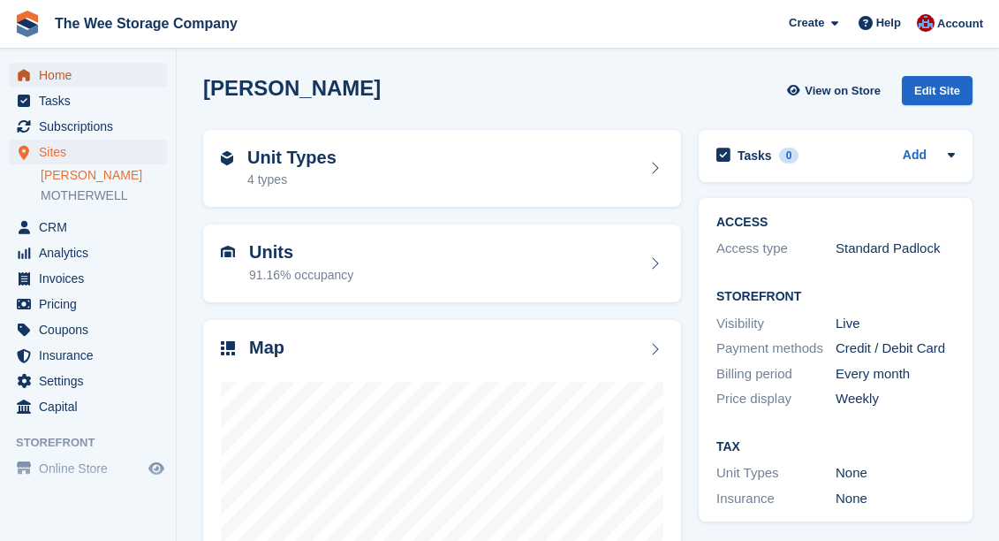
click at [92, 71] on span "Home" at bounding box center [92, 75] width 106 height 25
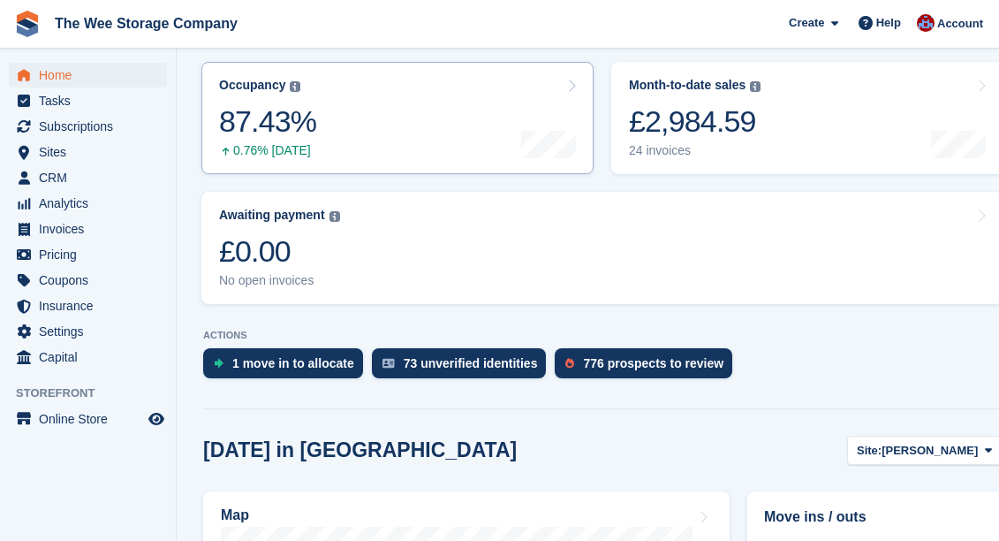
scroll to position [190, 0]
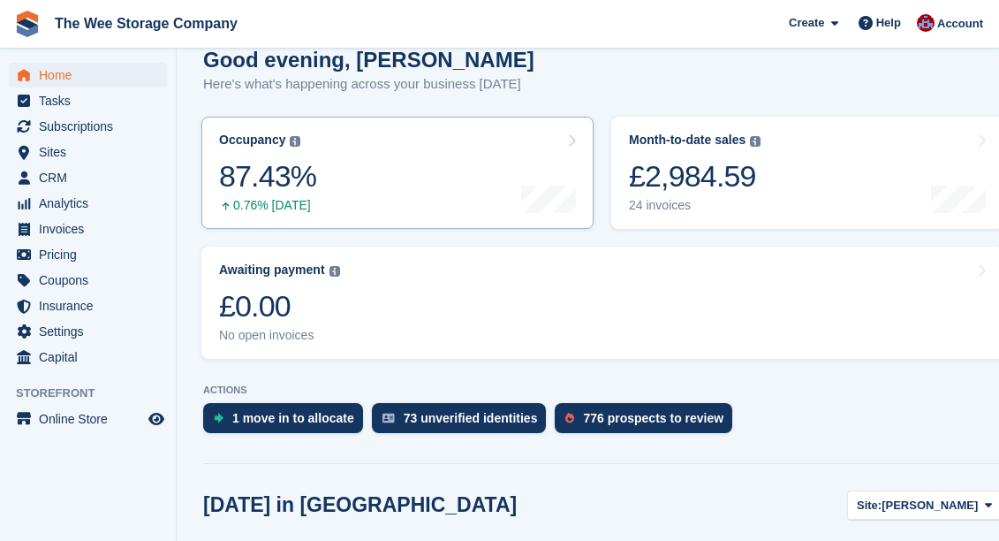
click at [330, 142] on link "Occupancy The percentage of all currently allocated units in terms of area. Inc…" at bounding box center [397, 173] width 392 height 112
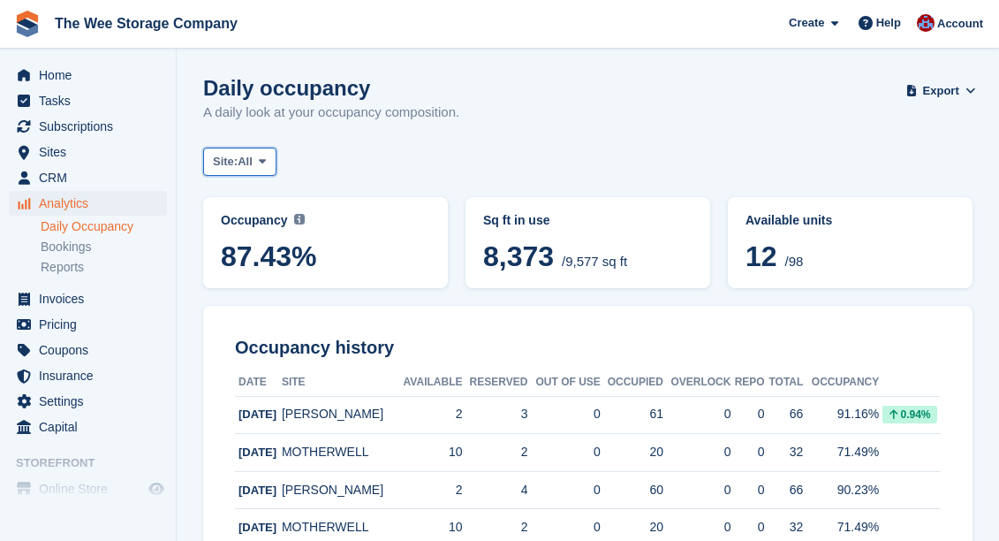
click at [266, 158] on icon at bounding box center [262, 161] width 7 height 11
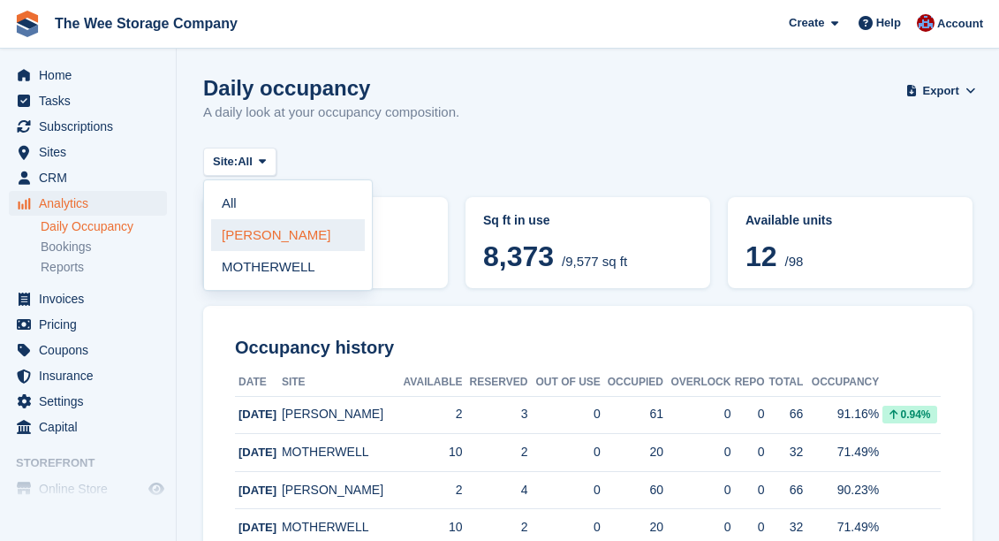
click at [254, 235] on link "[PERSON_NAME]" at bounding box center [288, 235] width 154 height 32
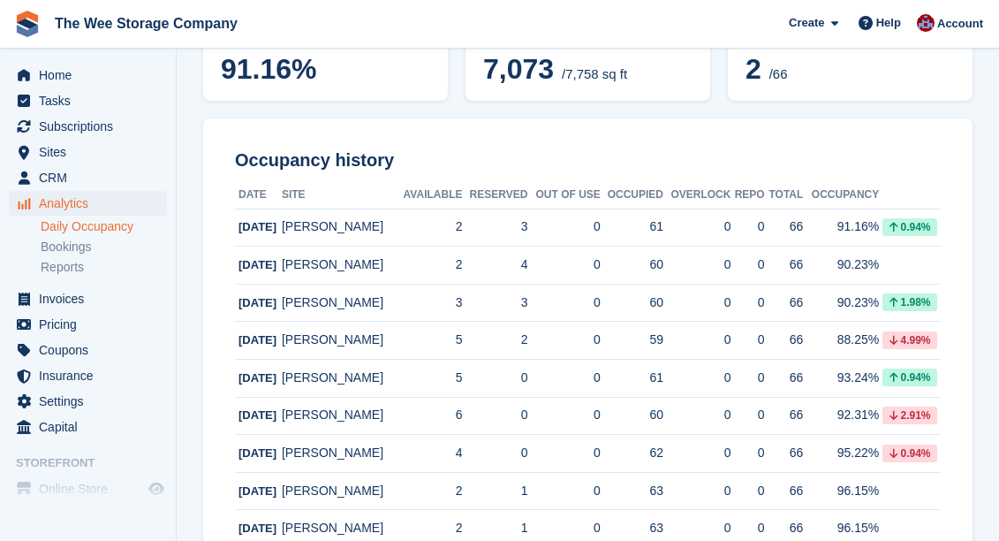
scroll to position [190, 0]
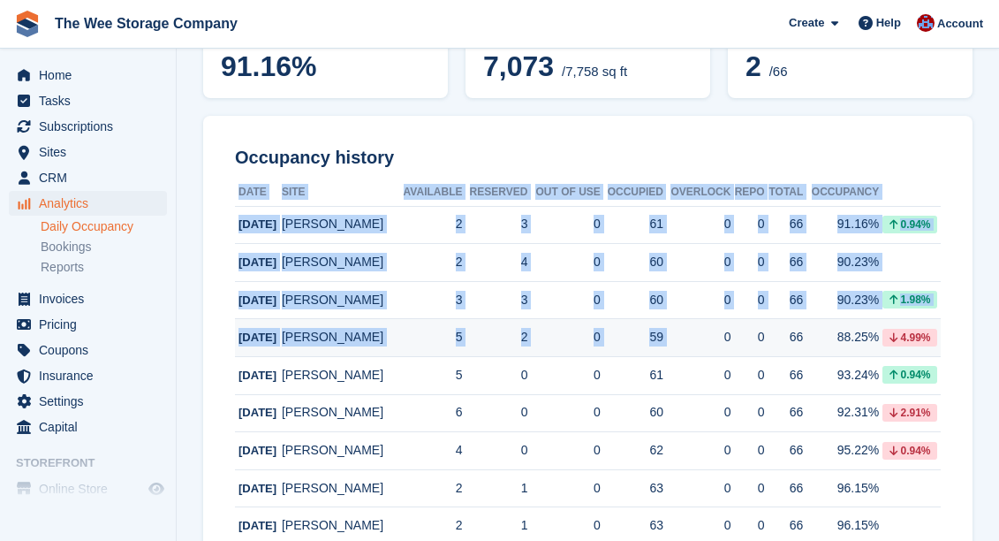
drag, startPoint x: 974, startPoint y: 339, endPoint x: 696, endPoint y: 347, distance: 277.6
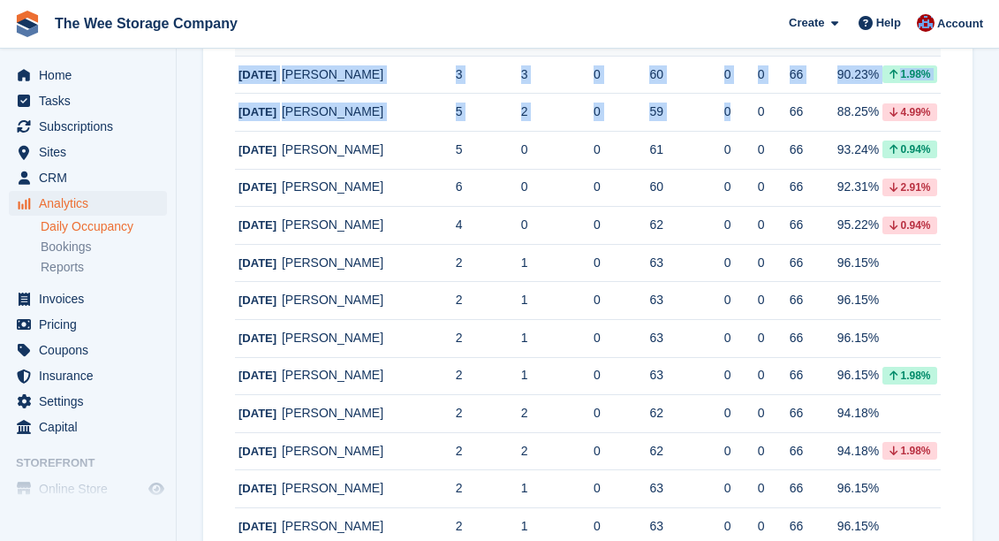
scroll to position [416, 0]
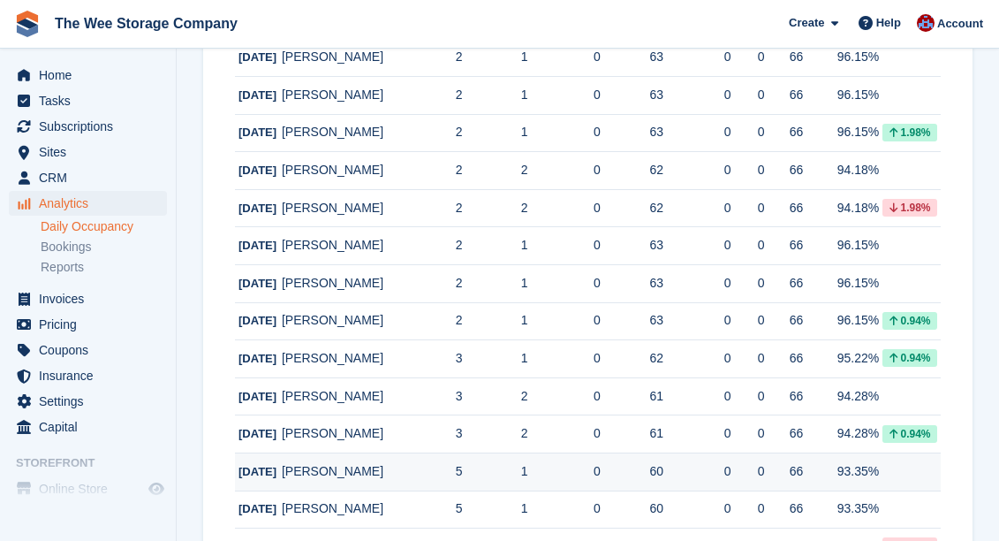
scroll to position [0, 0]
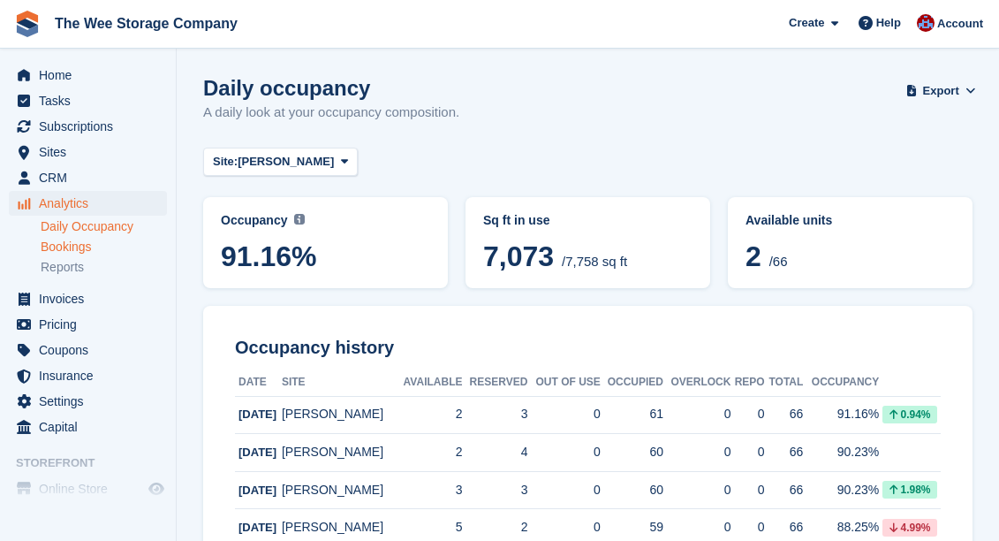
click at [62, 241] on link "Bookings" at bounding box center [104, 247] width 126 height 17
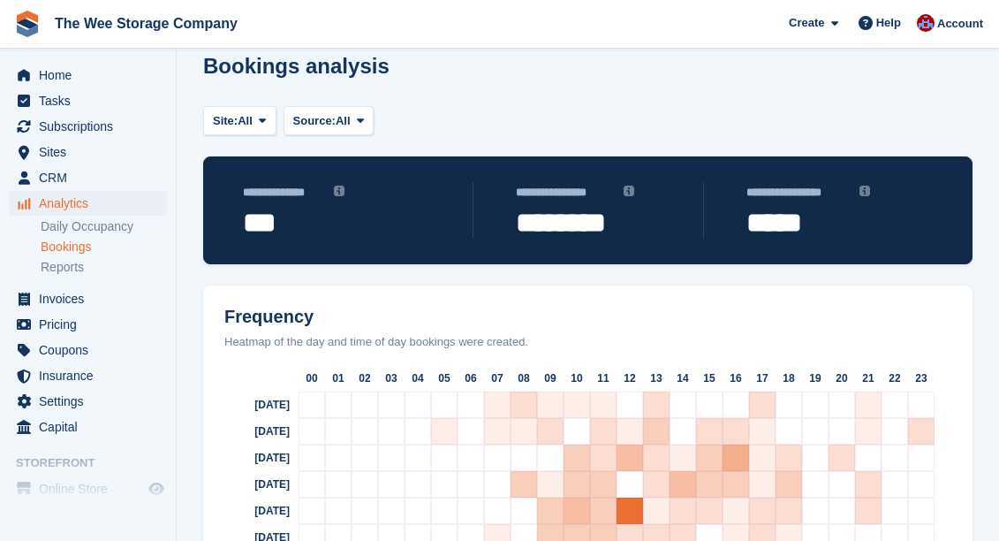
scroll to position [27, 0]
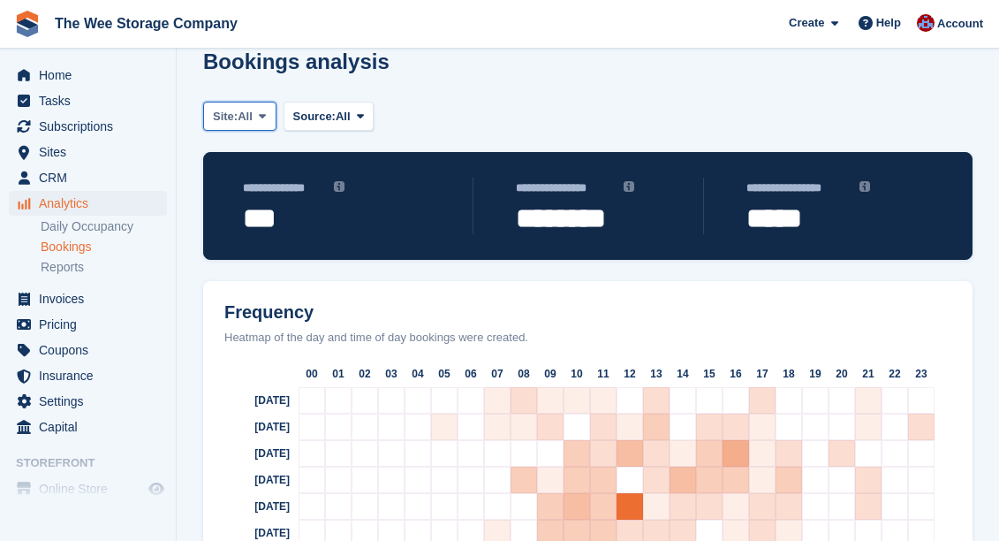
click at [266, 111] on icon at bounding box center [262, 115] width 7 height 11
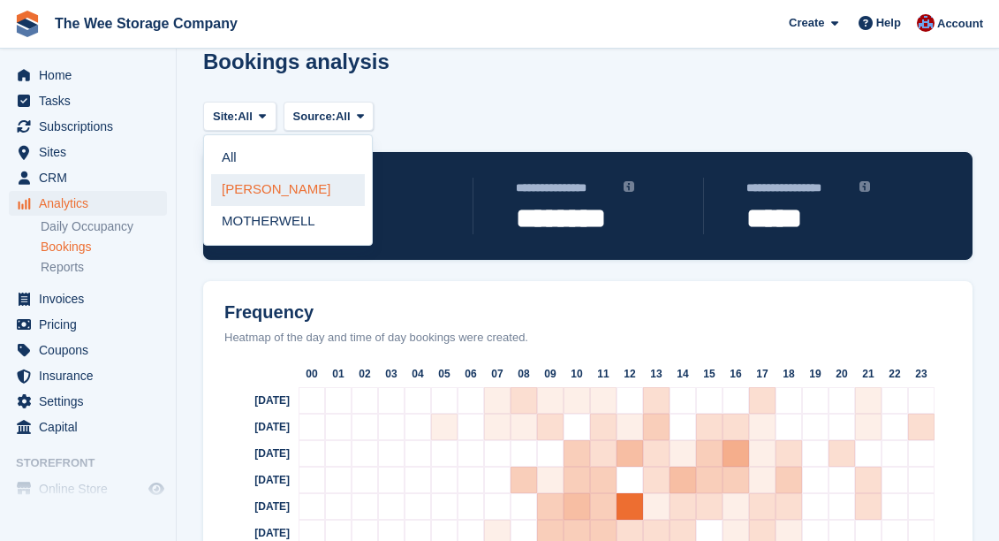
click at [264, 195] on link "[PERSON_NAME]" at bounding box center [288, 190] width 154 height 32
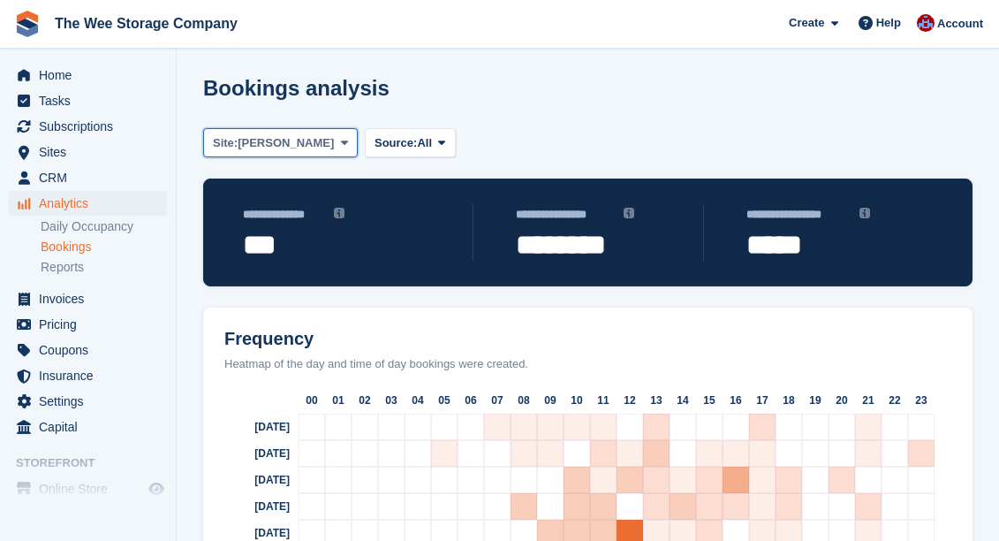
click at [341, 144] on icon at bounding box center [344, 142] width 7 height 11
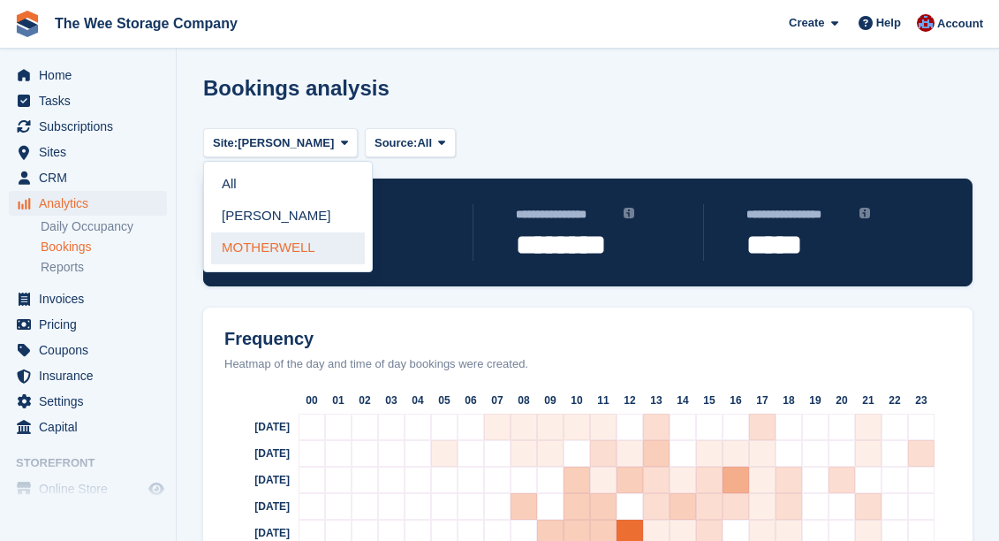
click at [281, 239] on link "MOTHERWELL" at bounding box center [288, 248] width 154 height 32
